Goal: Information Seeking & Learning: Learn about a topic

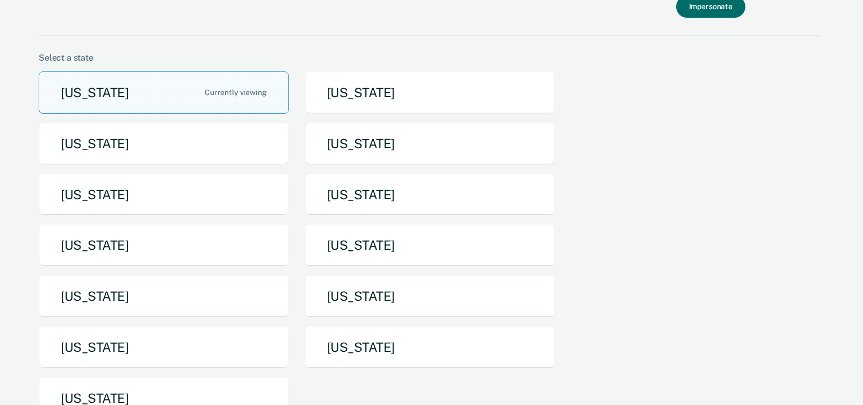
scroll to position [92, 0]
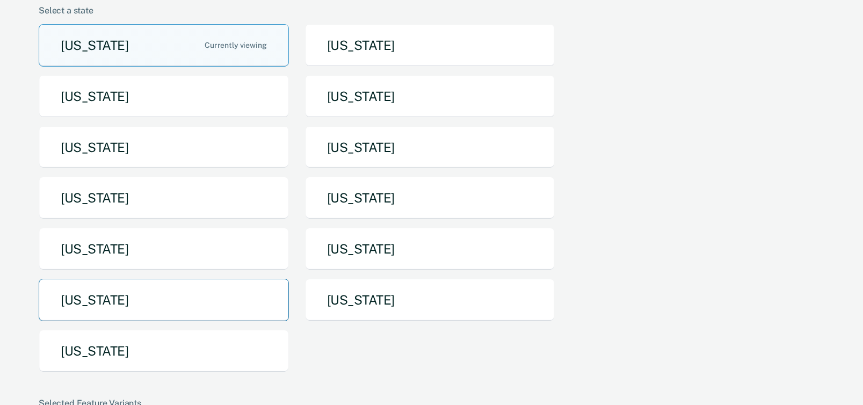
click at [205, 303] on button "Tennessee" at bounding box center [164, 300] width 250 height 42
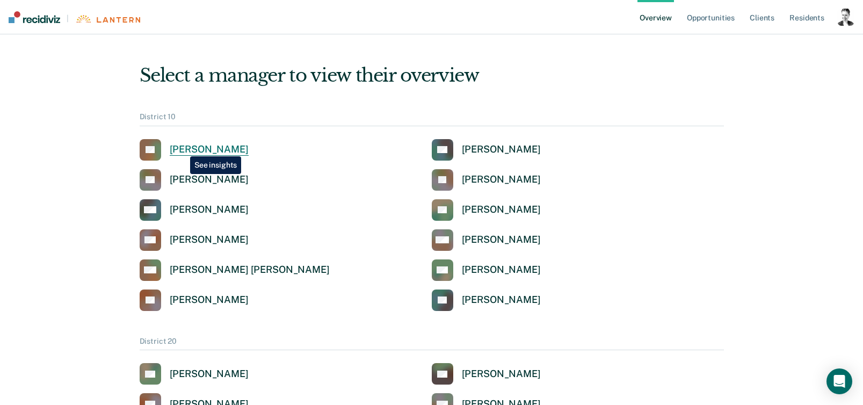
click at [182, 148] on div "Cecil Leforce" at bounding box center [209, 149] width 79 height 12
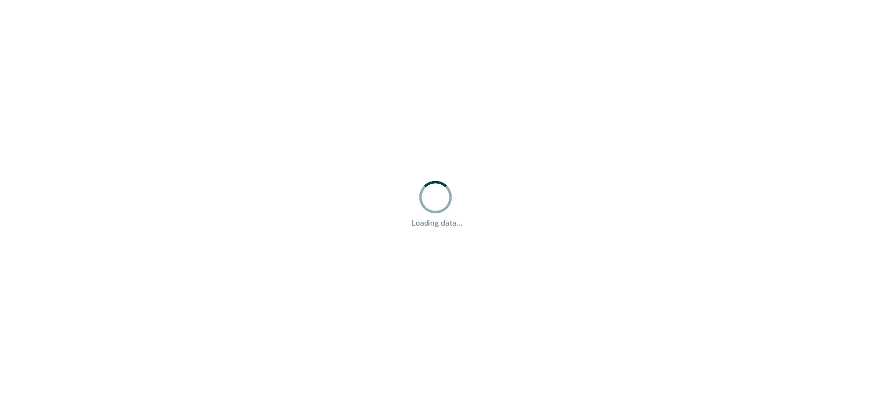
click at [147, 70] on div "Loading data..." at bounding box center [435, 202] width 871 height 405
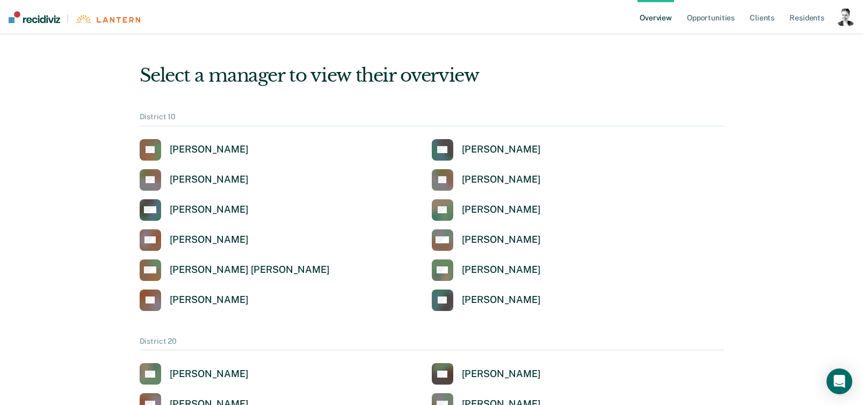
click at [48, 17] on img at bounding box center [35, 17] width 52 height 12
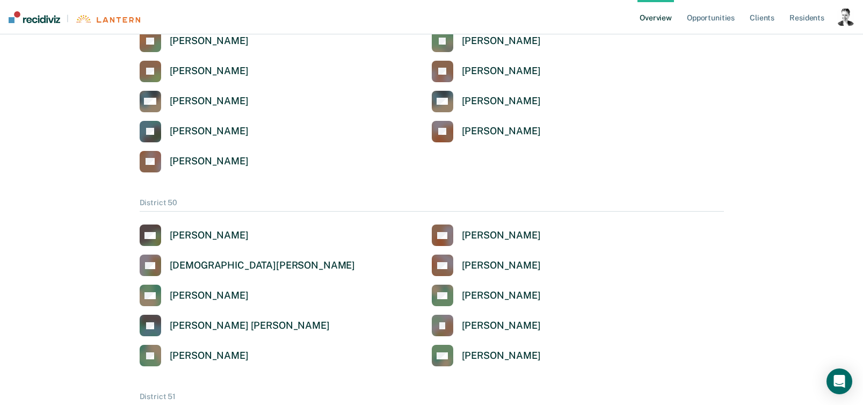
scroll to position [1040, 0]
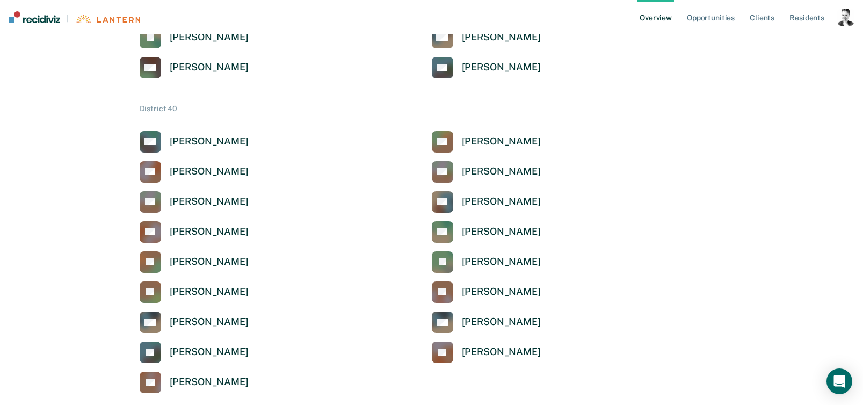
drag, startPoint x: 61, startPoint y: 133, endPoint x: 177, endPoint y: 102, distance: 119.6
click at [61, 133] on div "Select a manager to view their overview District 10 CL Cecil Leforce CG Craig G…" at bounding box center [431, 409] width 837 height 2804
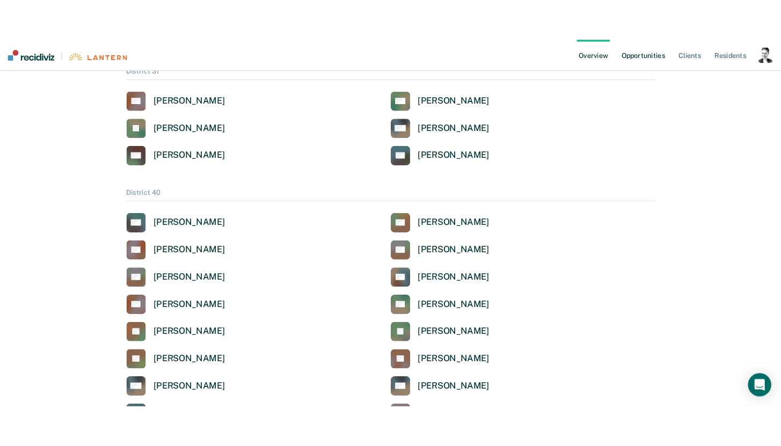
scroll to position [951, 0]
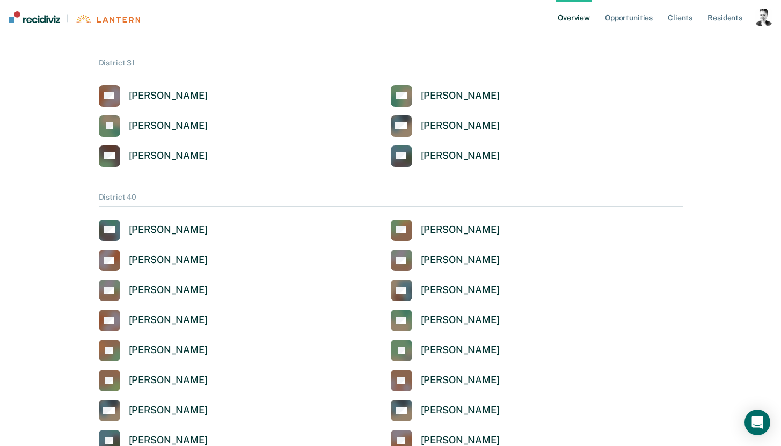
click at [761, 16] on div "button" at bounding box center [764, 17] width 17 height 17
click at [716, 41] on link "Profile" at bounding box center [721, 43] width 86 height 9
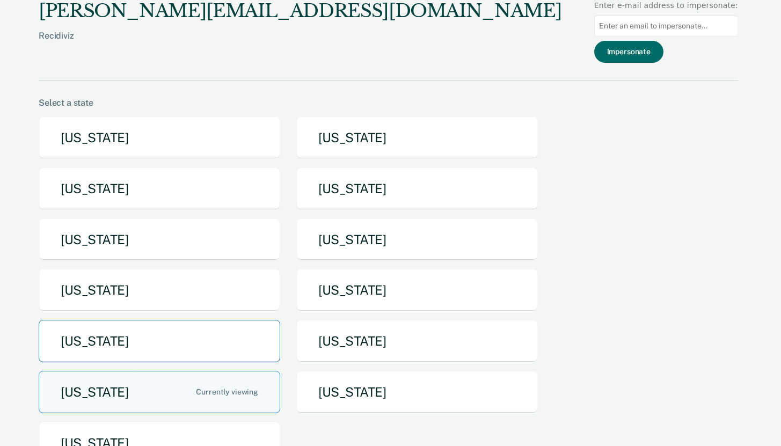
click at [154, 345] on button "[US_STATE]" at bounding box center [160, 341] width 242 height 42
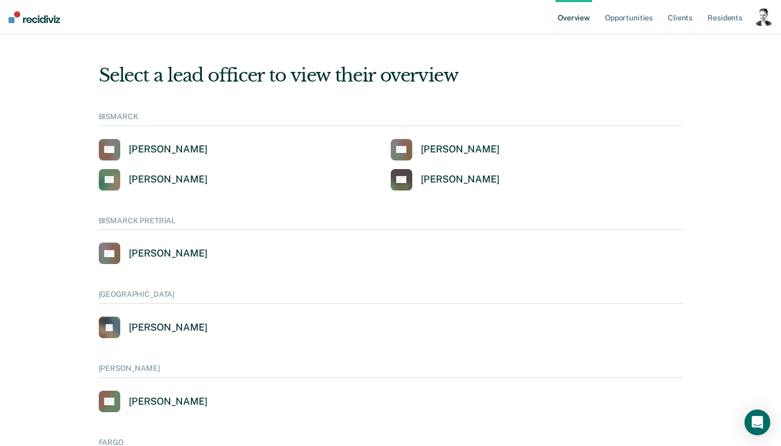
click at [766, 23] on div "button" at bounding box center [764, 17] width 17 height 17
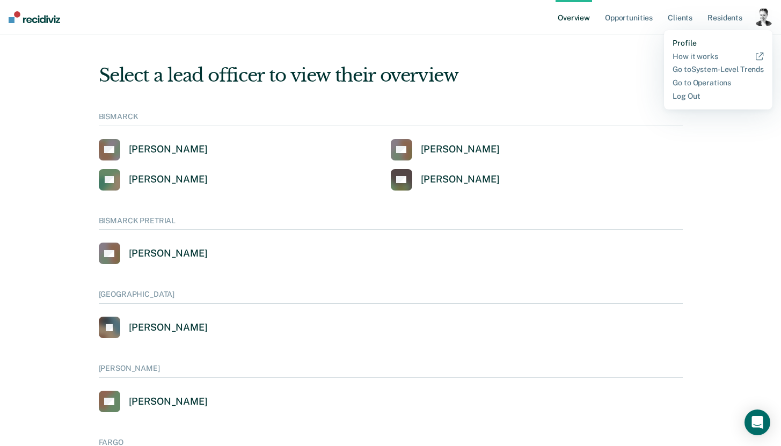
click at [697, 43] on link "Profile" at bounding box center [718, 43] width 91 height 9
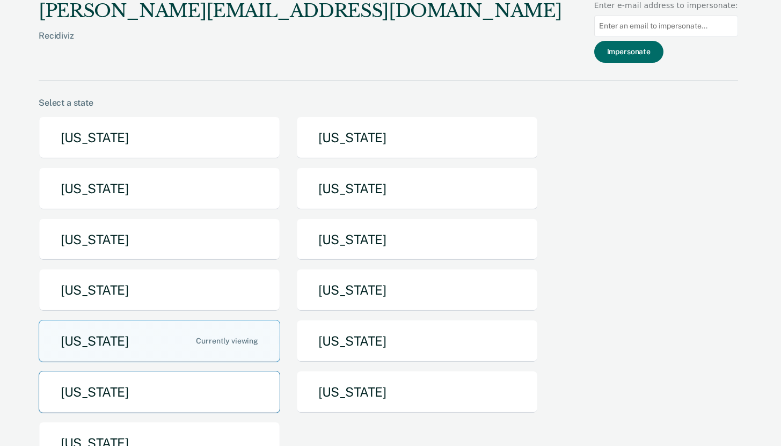
click at [137, 392] on button "[US_STATE]" at bounding box center [160, 392] width 242 height 42
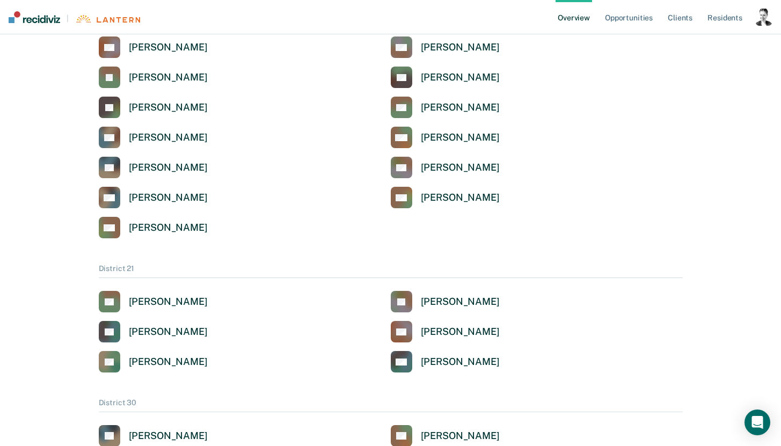
scroll to position [545, 0]
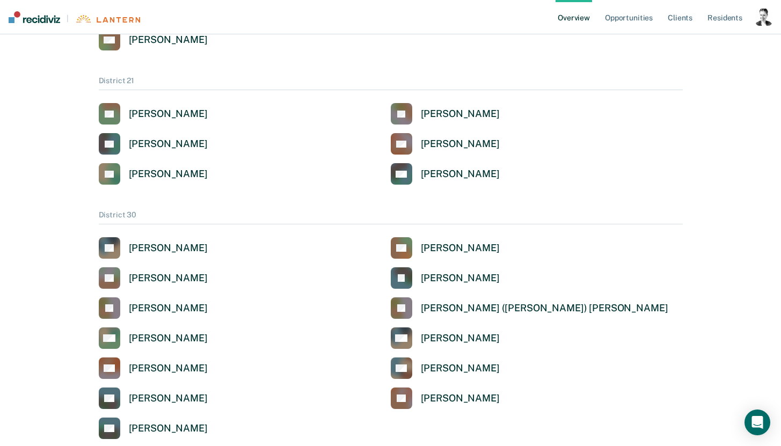
click at [761, 21] on div "button" at bounding box center [764, 17] width 17 height 17
click at [720, 39] on link "Profile" at bounding box center [721, 43] width 86 height 9
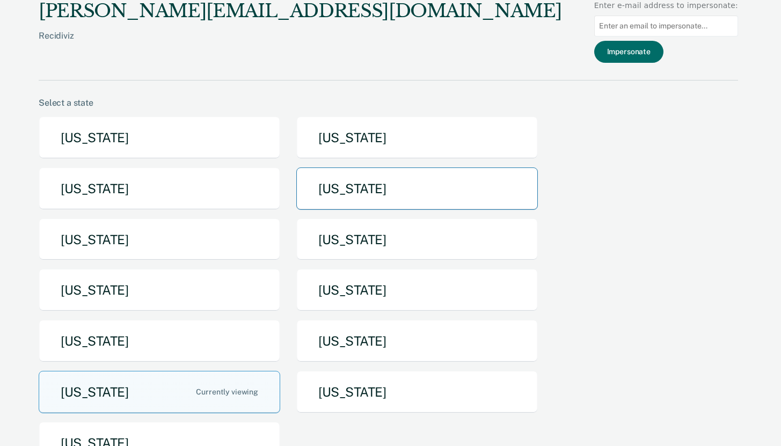
click at [381, 188] on button "[US_STATE]" at bounding box center [417, 189] width 242 height 42
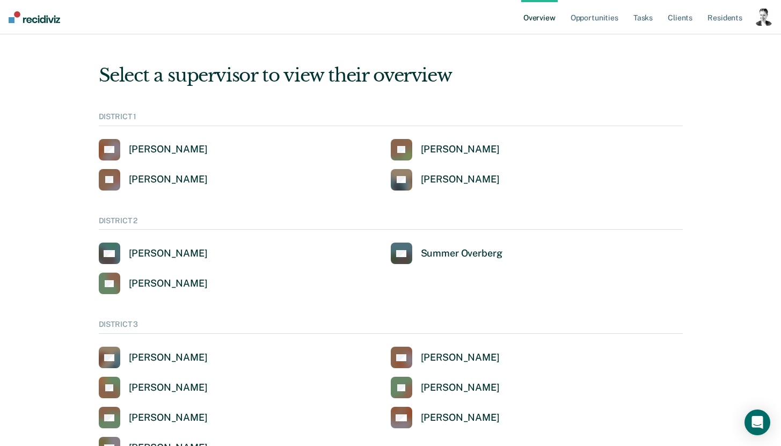
click at [535, 20] on link "Overview" at bounding box center [540, 17] width 37 height 34
click at [578, 19] on link "Opportunities" at bounding box center [595, 17] width 52 height 34
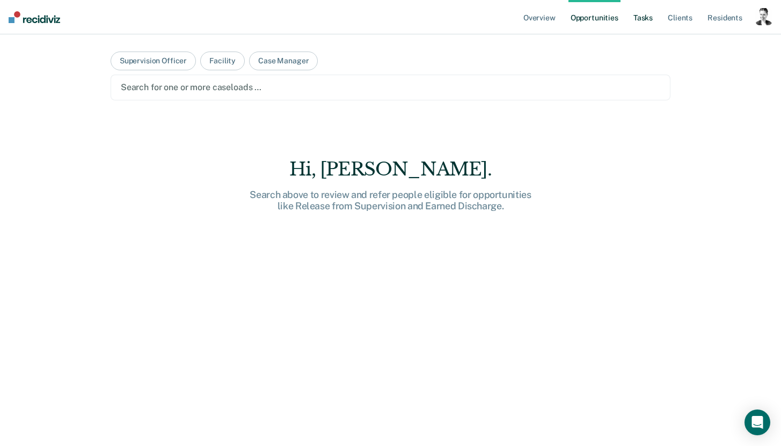
click at [638, 19] on link "Tasks" at bounding box center [644, 17] width 24 height 34
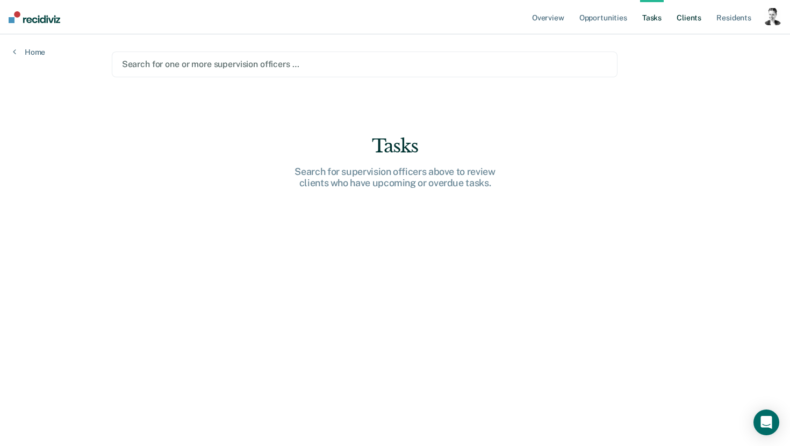
click at [697, 20] on link "Client s" at bounding box center [688, 17] width 29 height 34
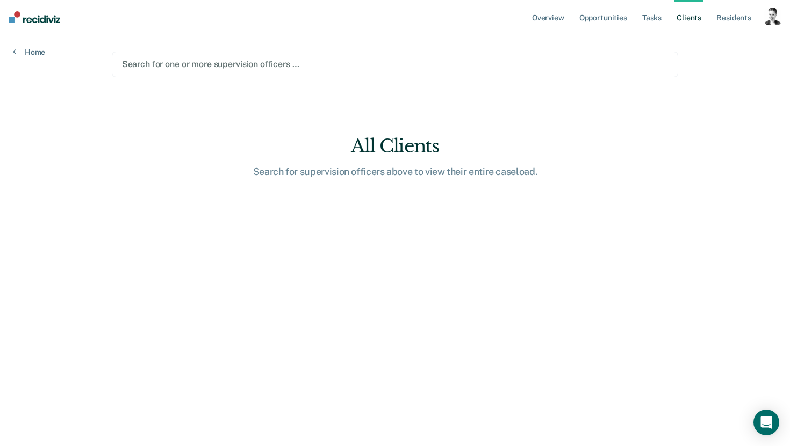
click at [202, 256] on main "Search for one or more supervision officers … All Clients Search for supervisio…" at bounding box center [395, 227] width 592 height 386
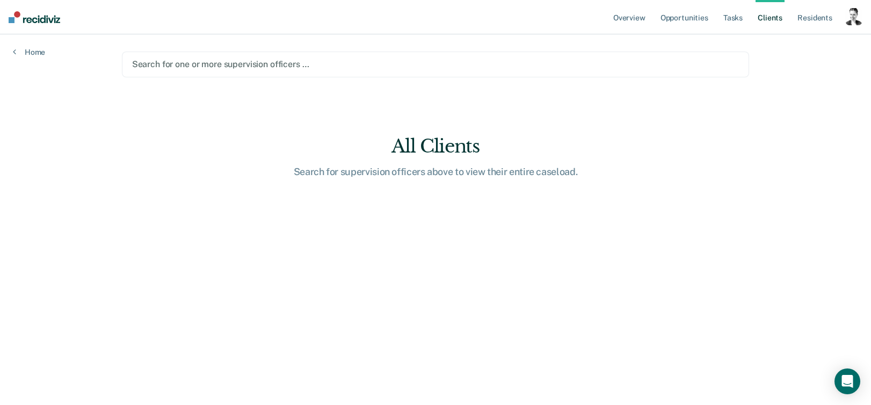
click at [850, 20] on div "button" at bounding box center [853, 16] width 17 height 17
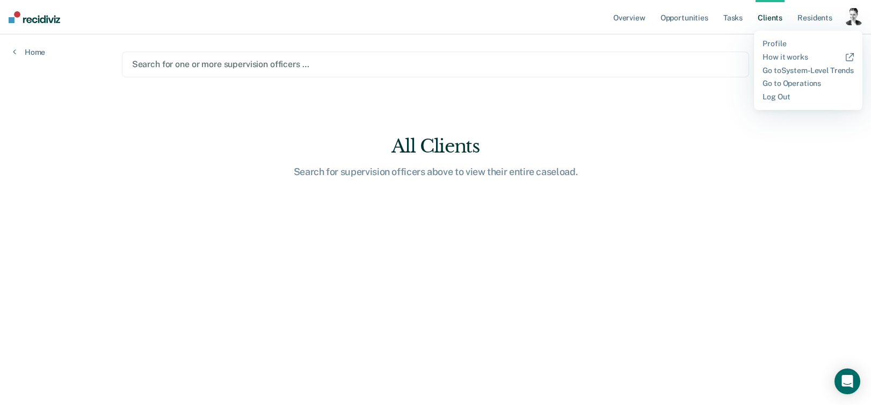
click at [766, 37] on div "Profile How it works Go to System-Level Trends Go to Operations Log Out" at bounding box center [808, 70] width 108 height 79
click at [772, 42] on link "Profile" at bounding box center [808, 43] width 91 height 9
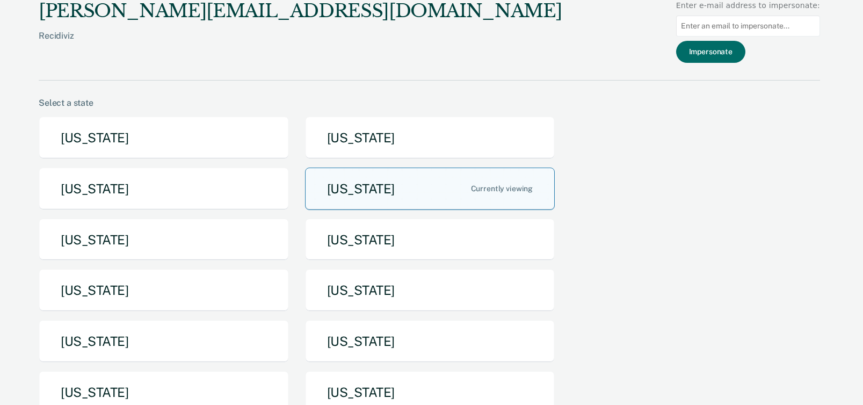
click at [410, 189] on button "[US_STATE]" at bounding box center [430, 189] width 250 height 42
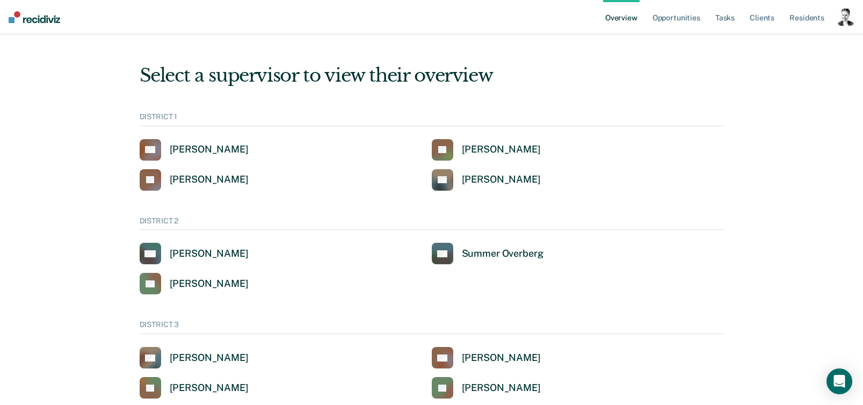
click at [841, 18] on div "button" at bounding box center [845, 17] width 17 height 17
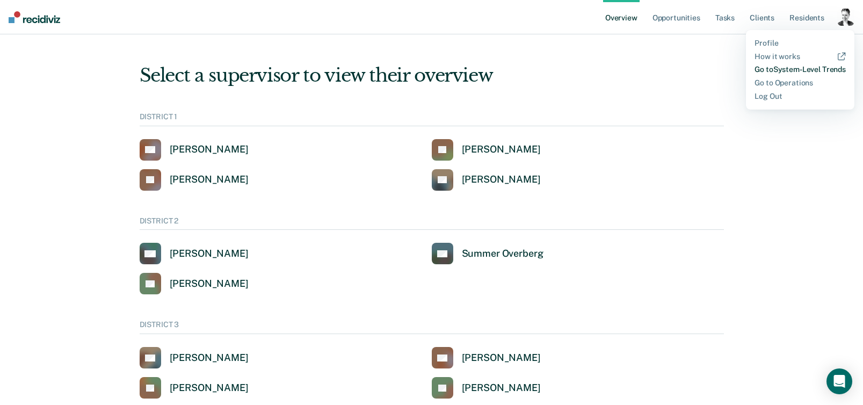
click at [799, 73] on link "Go to System-Level Trends" at bounding box center [800, 69] width 91 height 9
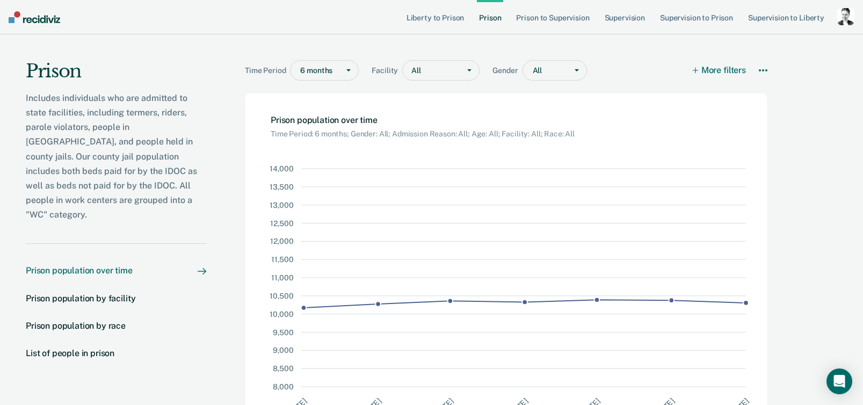
click at [841, 15] on div "button" at bounding box center [845, 16] width 17 height 17
click at [436, 19] on link "Liberty to Prison" at bounding box center [435, 17] width 62 height 34
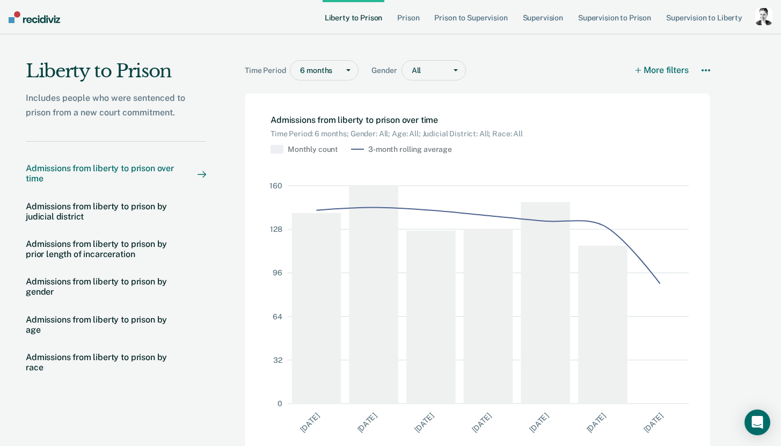
click at [766, 16] on div "button" at bounding box center [764, 16] width 17 height 17
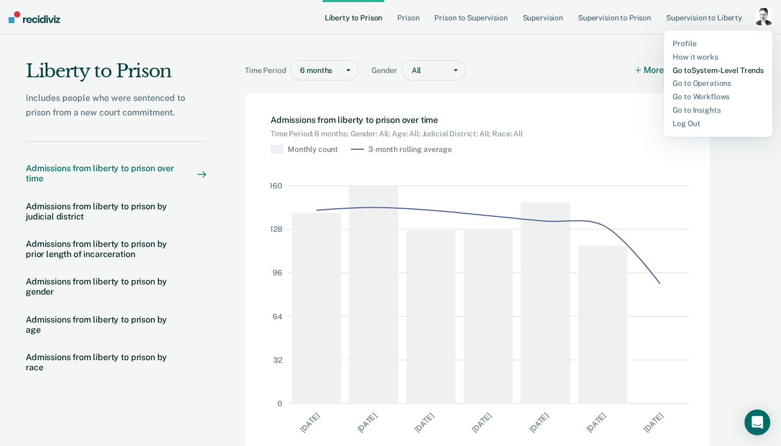
click at [720, 68] on link "Go to System-Level Trends" at bounding box center [718, 70] width 91 height 9
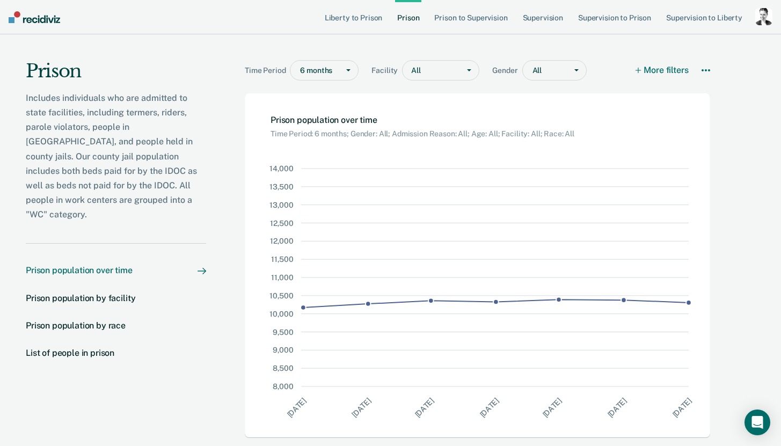
click at [107, 265] on div "Prison population over time" at bounding box center [79, 270] width 107 height 10
click at [332, 71] on div at bounding box center [316, 70] width 33 height 11
click at [319, 127] on div "2 years" at bounding box center [325, 129] width 68 height 18
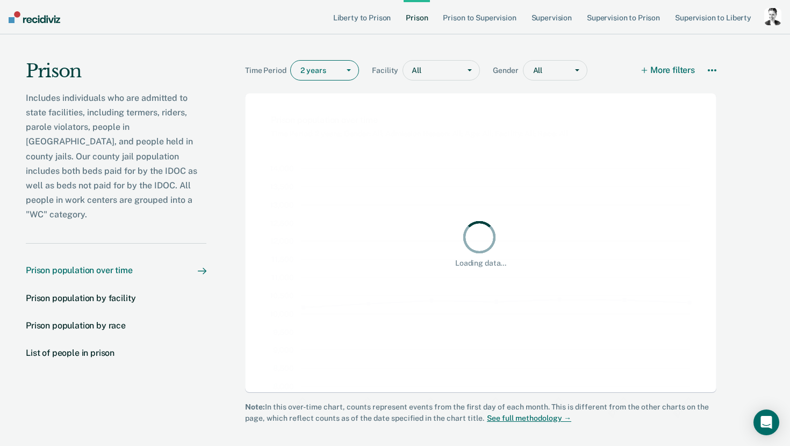
click at [423, 74] on div at bounding box center [438, 70] width 32 height 11
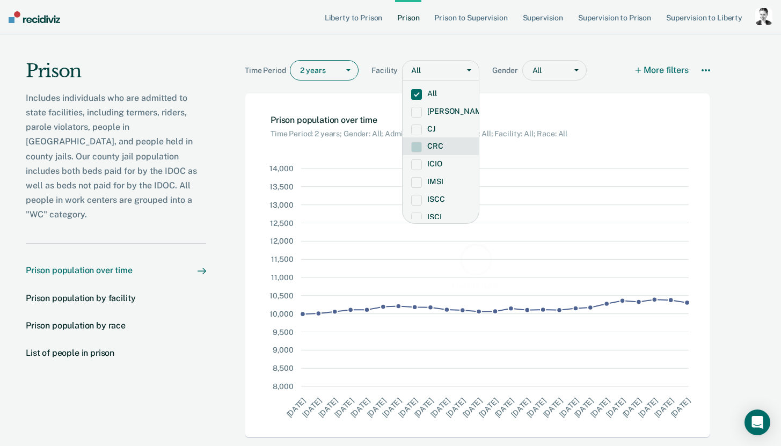
click at [425, 146] on label "CRC" at bounding box center [440, 146] width 59 height 9
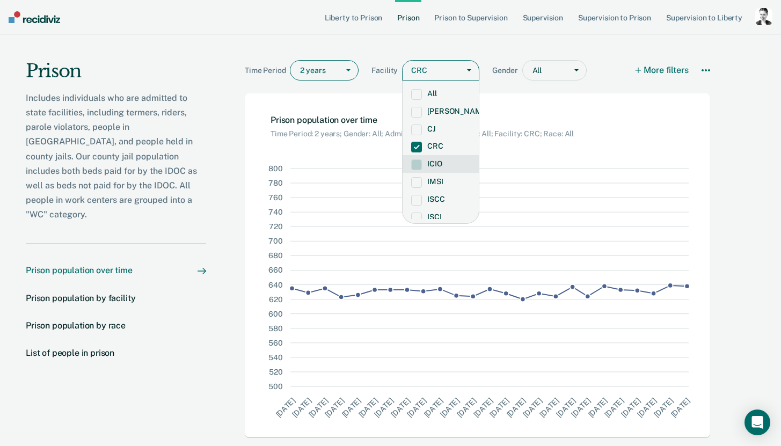
click at [434, 166] on label "ICIO" at bounding box center [440, 164] width 59 height 9
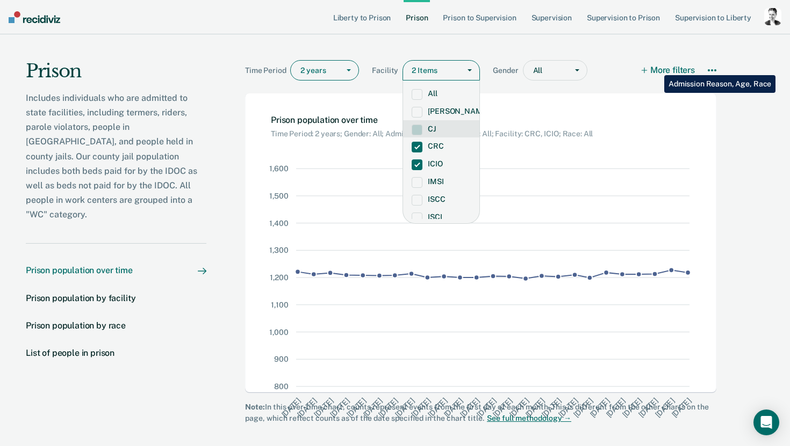
click at [656, 67] on button "More filters" at bounding box center [668, 70] width 53 height 20
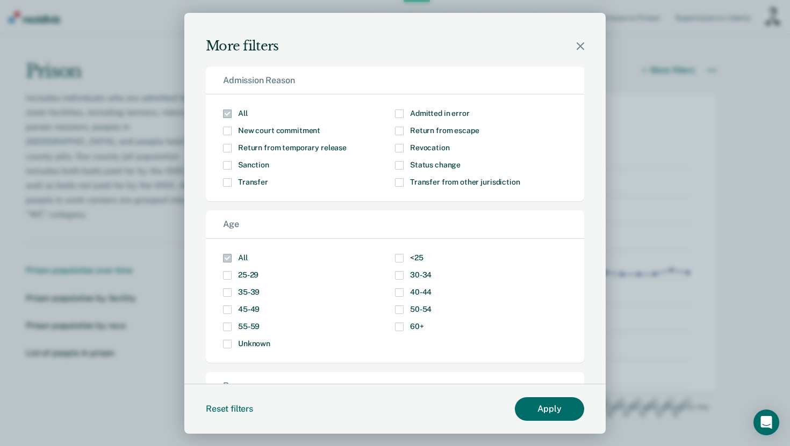
click at [250, 276] on span "25-29" at bounding box center [248, 275] width 20 height 9
click at [258, 271] on input "25-29" at bounding box center [258, 271] width 0 height 0
click at [242, 290] on span "35-39" at bounding box center [248, 292] width 21 height 9
click at [259, 288] on input "35-39" at bounding box center [259, 288] width 0 height 0
click at [226, 131] on span "Modal" at bounding box center [227, 131] width 9 height 9
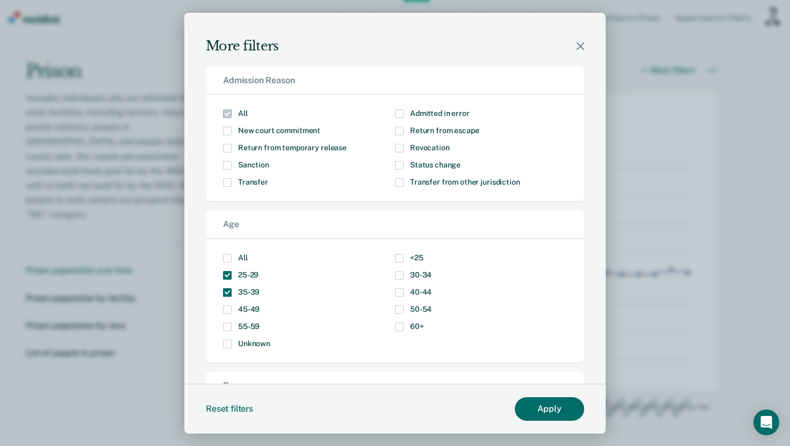
click at [320, 127] on input "New court commitment" at bounding box center [320, 127] width 0 height 0
click at [559, 404] on button "Apply" at bounding box center [549, 408] width 69 height 23
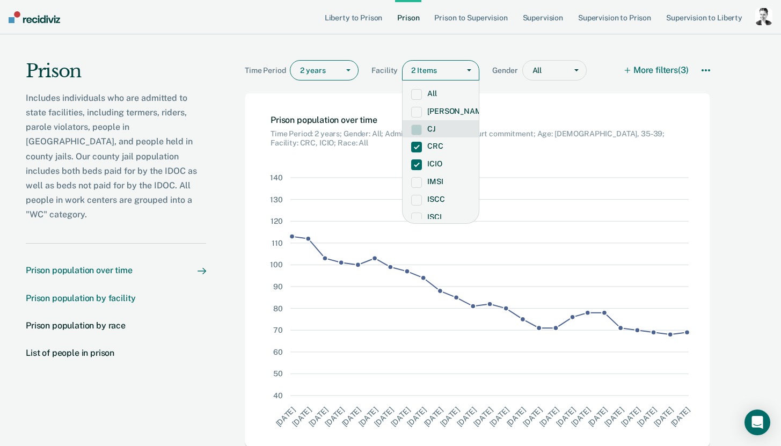
click at [92, 293] on div "Prison population by facility" at bounding box center [81, 298] width 110 height 10
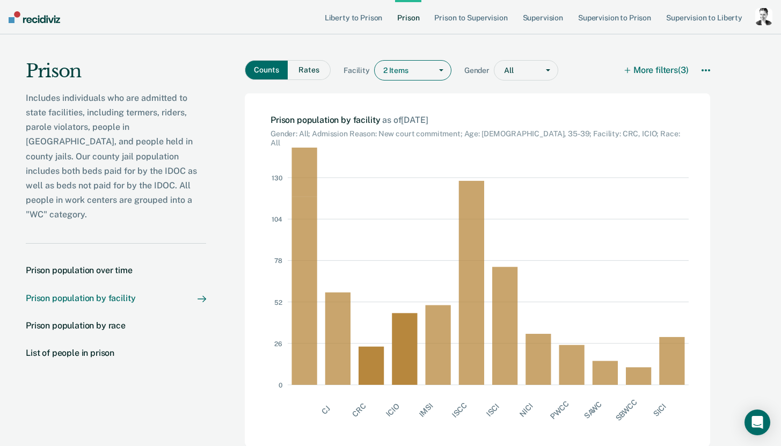
click at [308, 73] on button "Rates" at bounding box center [309, 70] width 43 height 20
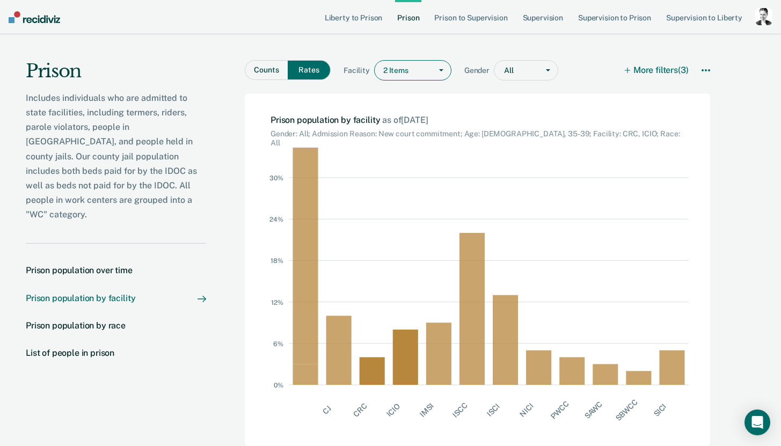
click at [270, 69] on button "Counts" at bounding box center [266, 70] width 43 height 20
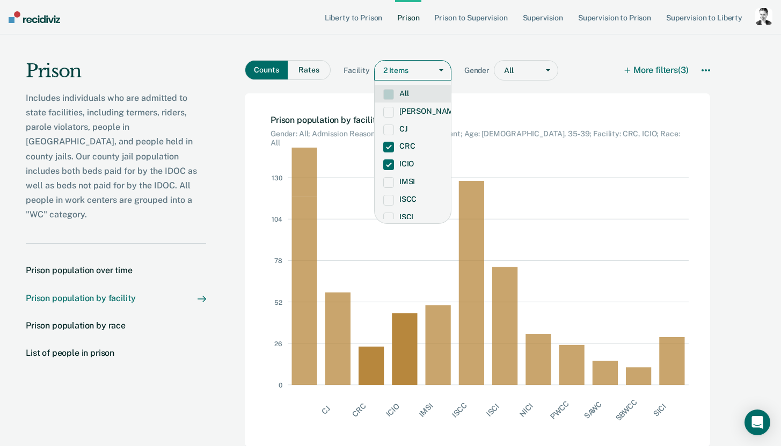
click at [399, 66] on div "2 Items" at bounding box center [403, 71] width 57 height 16
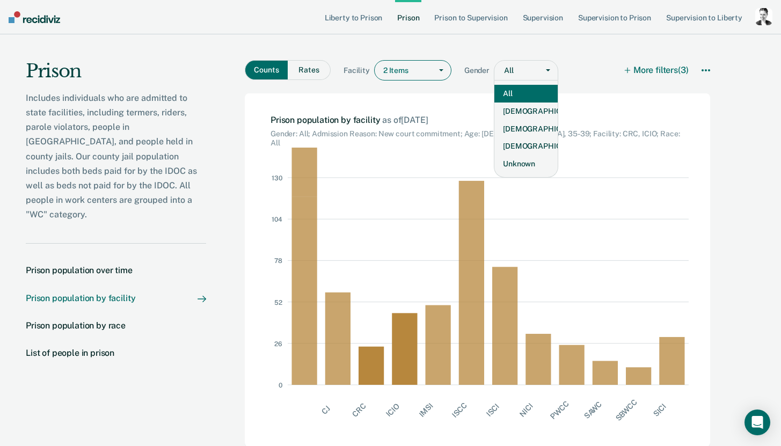
click at [500, 63] on div "All" at bounding box center [517, 71] width 44 height 16
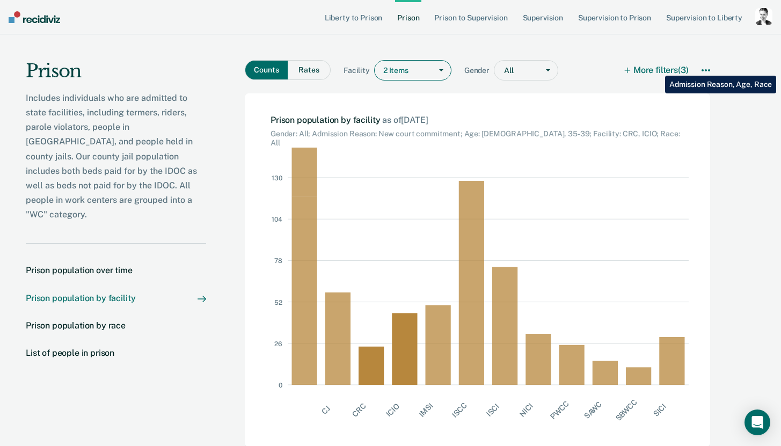
click at [657, 68] on button "More filters (3)" at bounding box center [657, 70] width 63 height 20
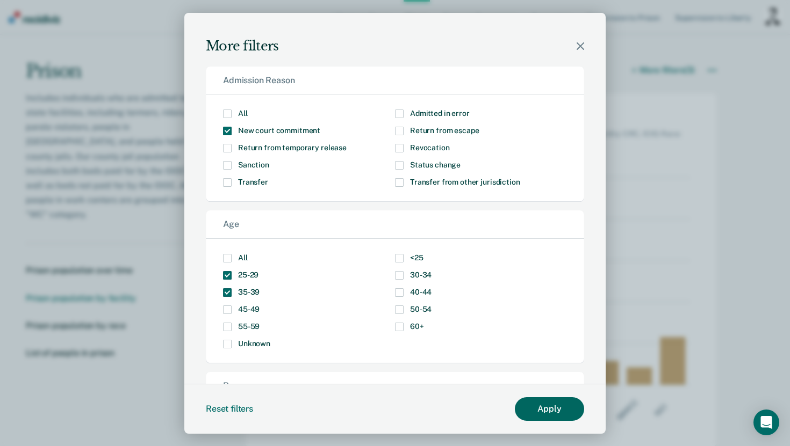
click at [551, 404] on button "Apply" at bounding box center [549, 408] width 69 height 23
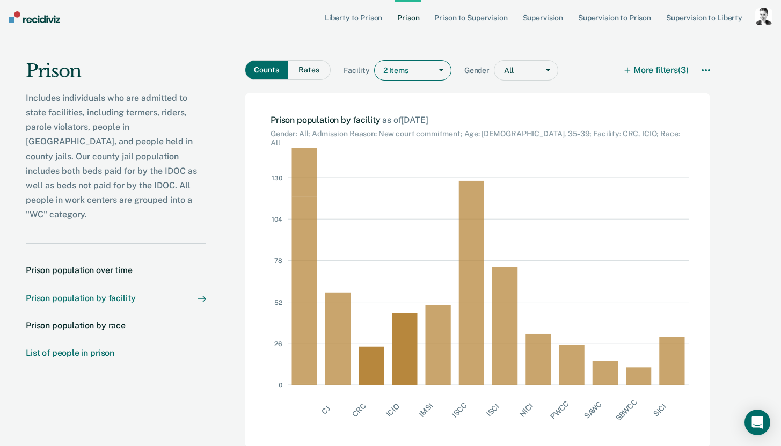
click at [98, 348] on div "List of people in prison" at bounding box center [70, 353] width 89 height 10
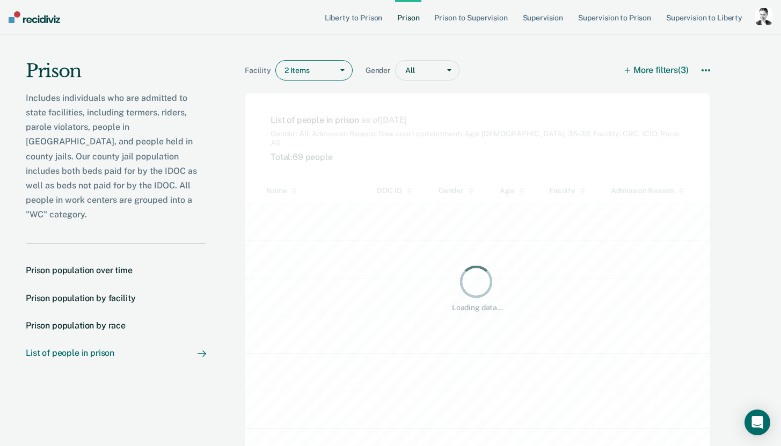
scroll to position [271, 583]
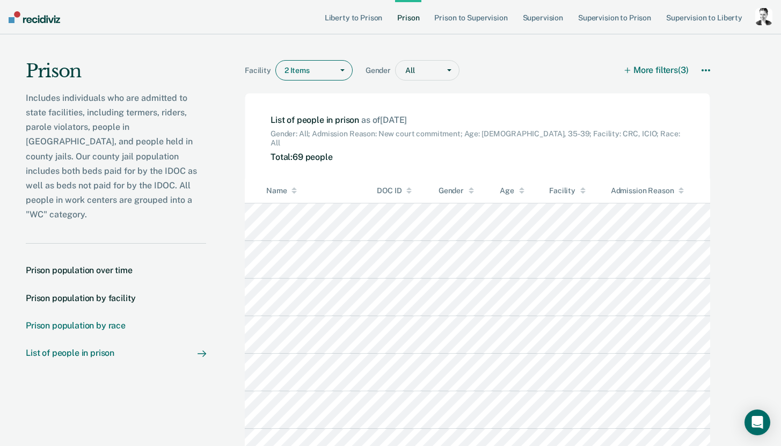
click at [103, 321] on div "Prison population by race" at bounding box center [76, 326] width 100 height 10
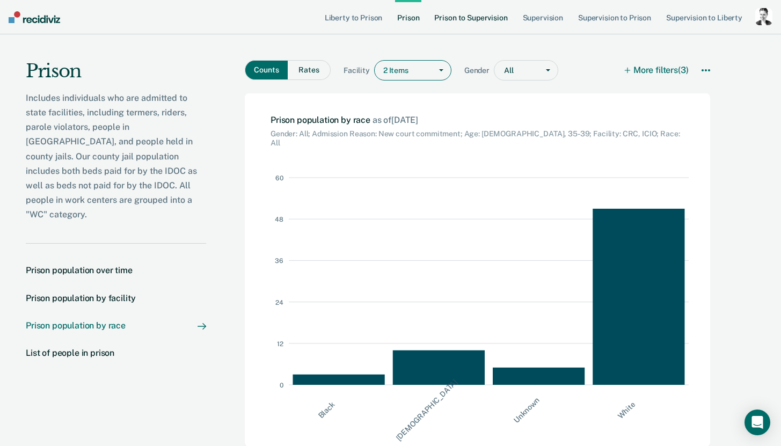
click at [474, 20] on link "Prison to Supervision" at bounding box center [470, 17] width 77 height 34
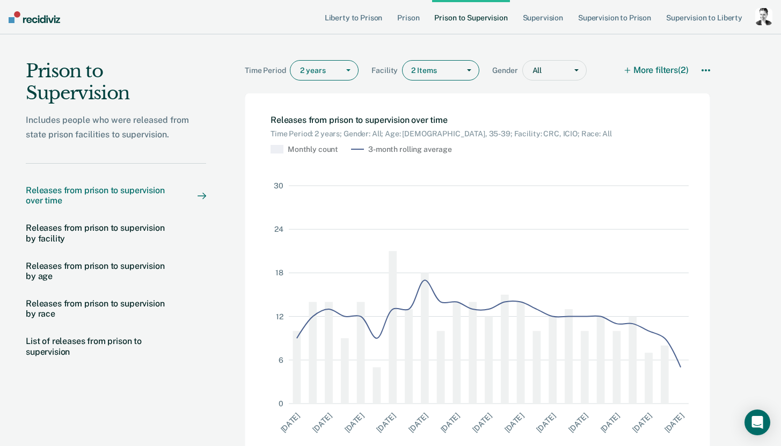
click at [324, 74] on div at bounding box center [316, 70] width 33 height 11
click at [315, 145] on div "5 years" at bounding box center [325, 146] width 68 height 18
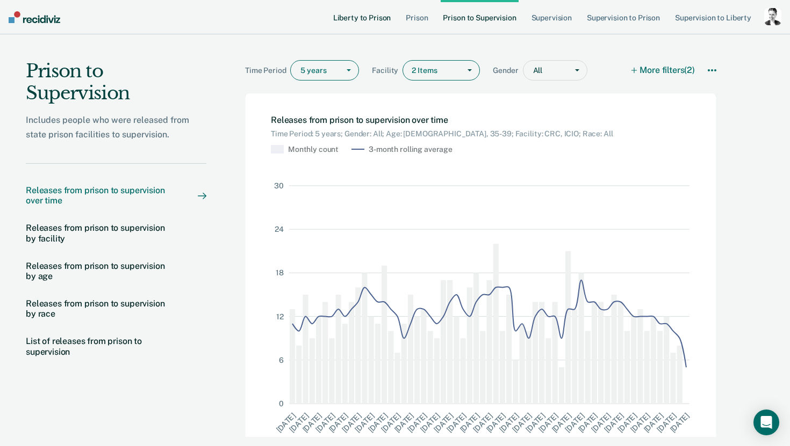
click at [341, 17] on link "Liberty to Prison" at bounding box center [362, 17] width 62 height 34
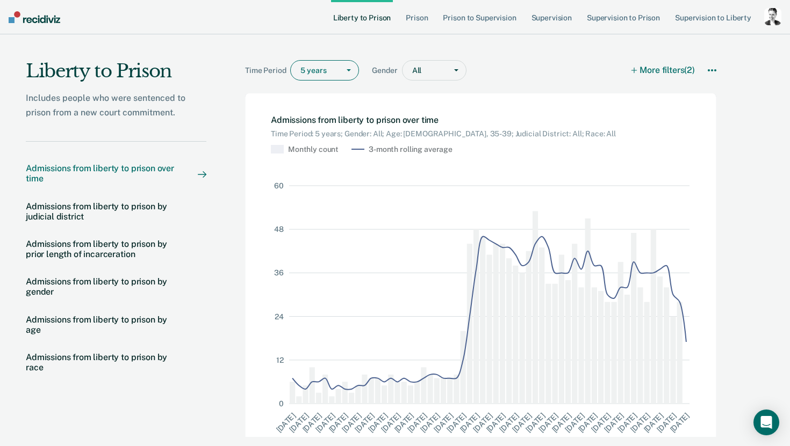
click at [767, 20] on div "button" at bounding box center [772, 16] width 17 height 17
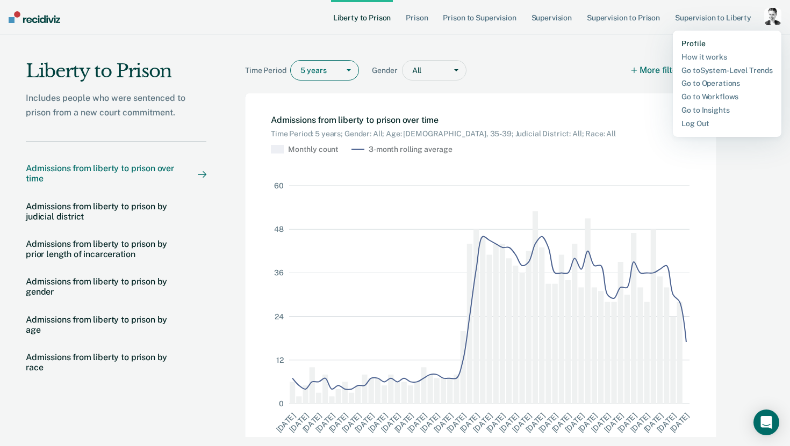
click at [716, 44] on link "Profile" at bounding box center [726, 43] width 91 height 9
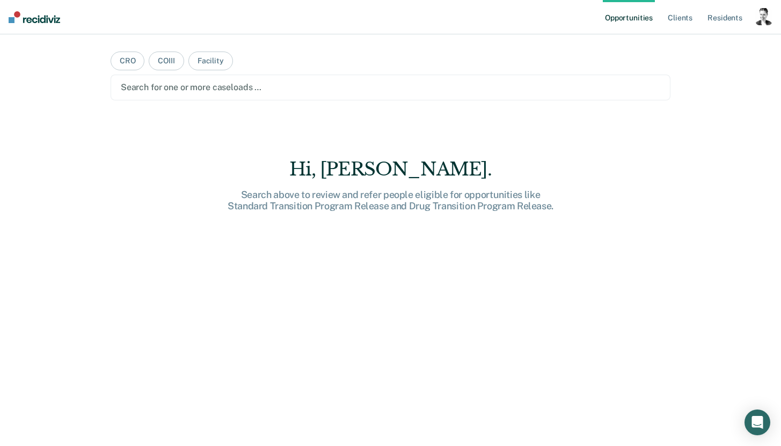
click at [765, 17] on div "button" at bounding box center [764, 16] width 17 height 17
click at [696, 42] on link "Profile" at bounding box center [721, 43] width 86 height 9
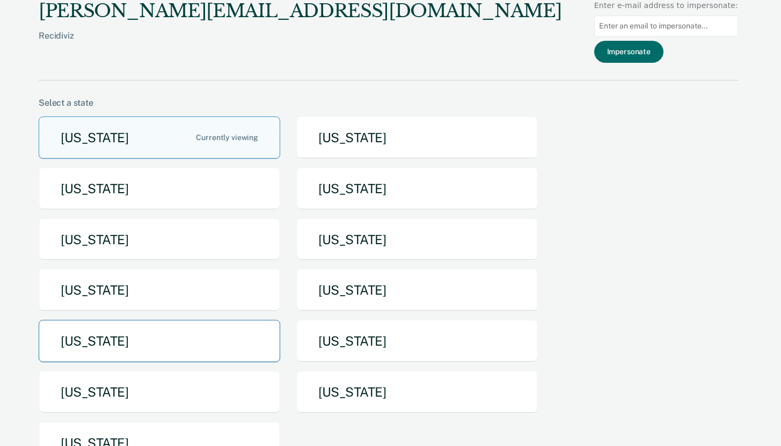
click at [117, 338] on button "[US_STATE]" at bounding box center [160, 341] width 242 height 42
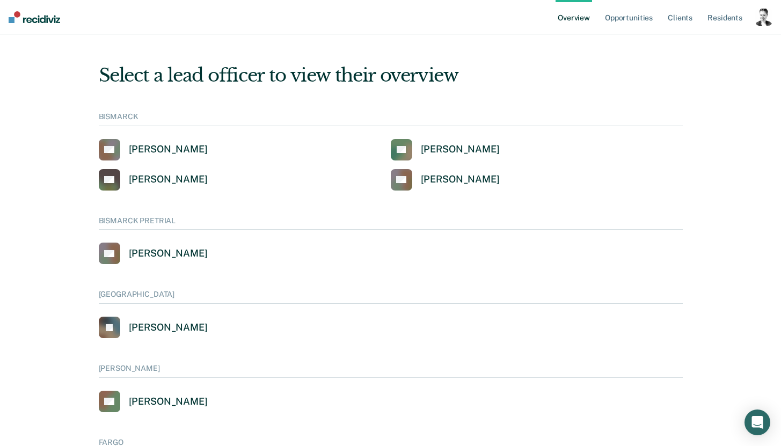
click at [760, 21] on div "button" at bounding box center [764, 17] width 17 height 17
click at [707, 58] on link "Go to System-Level Trends" at bounding box center [718, 56] width 91 height 9
